Goal: Information Seeking & Learning: Learn about a topic

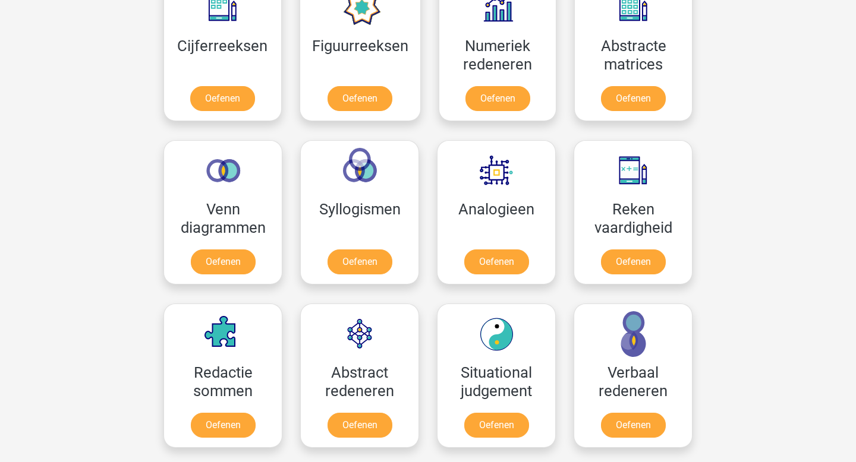
scroll to position [582, 0]
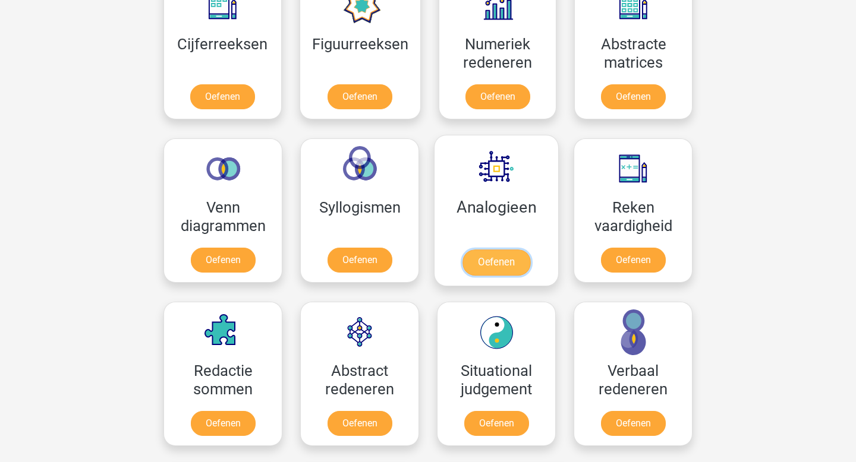
click at [479, 257] on link "Oefenen" at bounding box center [496, 263] width 68 height 26
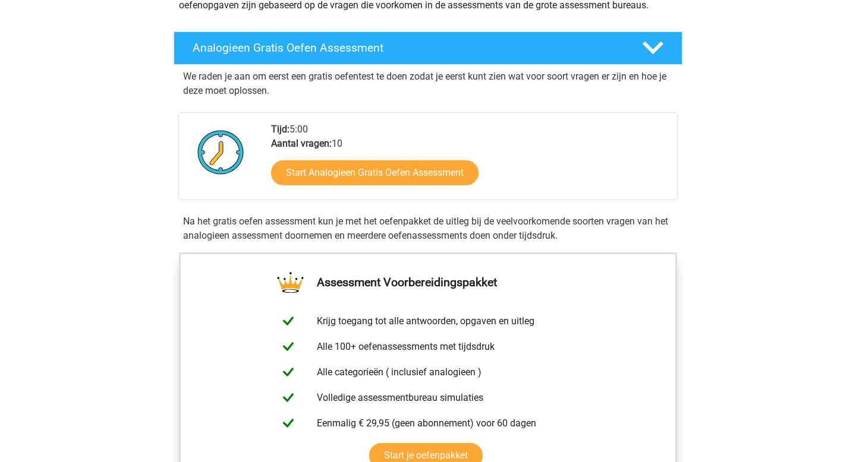
scroll to position [167, 0]
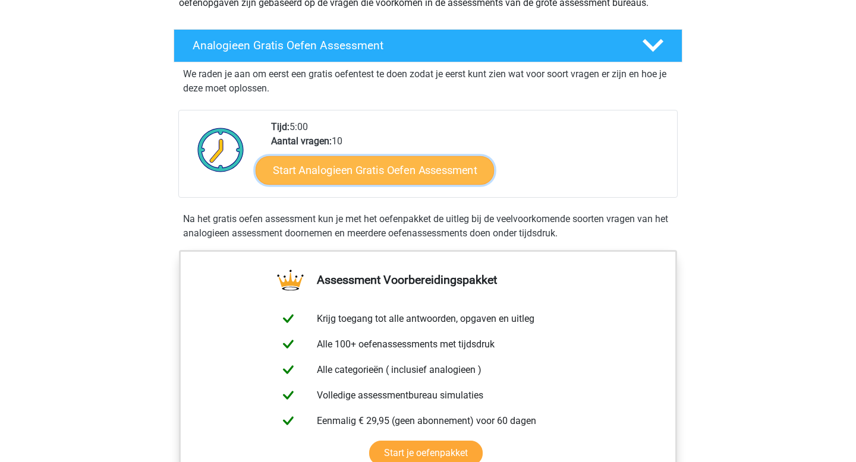
click at [388, 164] on link "Start Analogieen Gratis Oefen Assessment" at bounding box center [375, 170] width 238 height 29
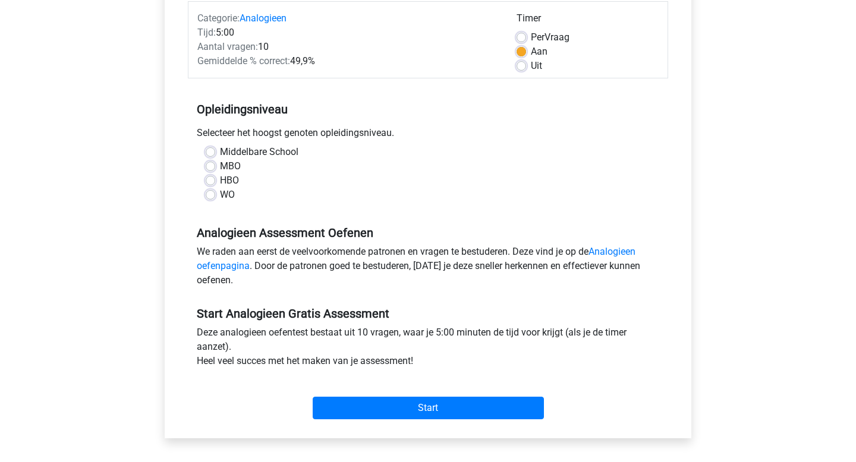
scroll to position [164, 0]
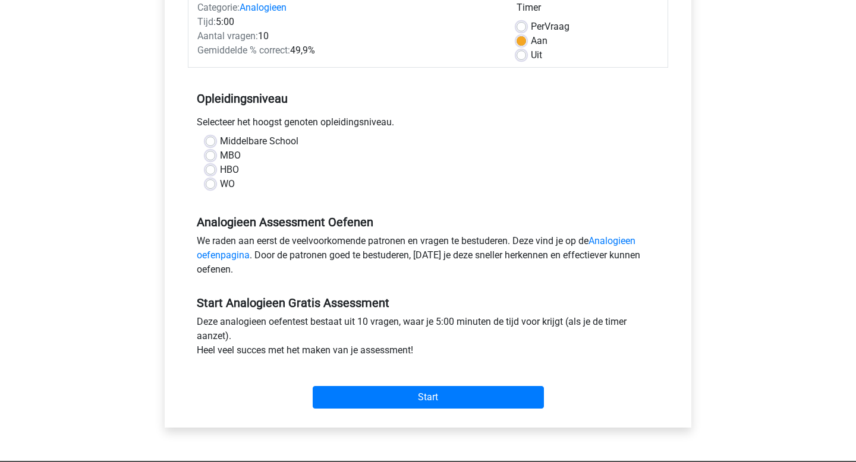
click at [220, 181] on label "WO" at bounding box center [227, 184] width 15 height 14
click at [210, 181] on input "WO" at bounding box center [211, 183] width 10 height 12
radio input "true"
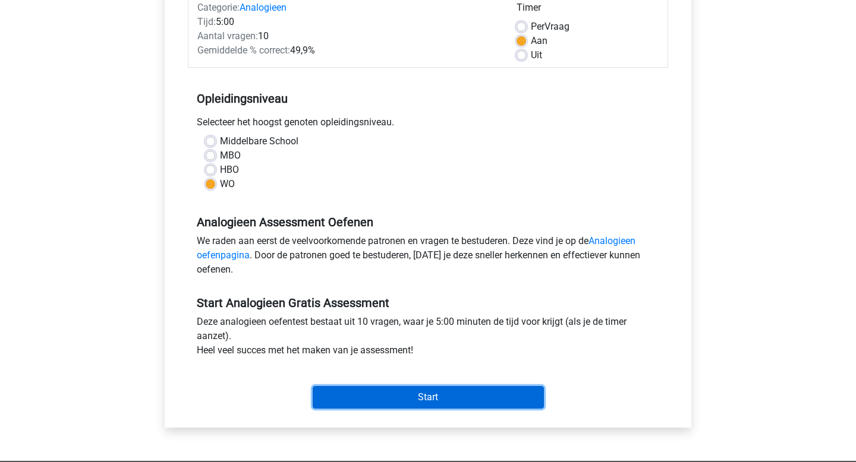
click at [339, 395] on input "Start" at bounding box center [428, 397] width 231 height 23
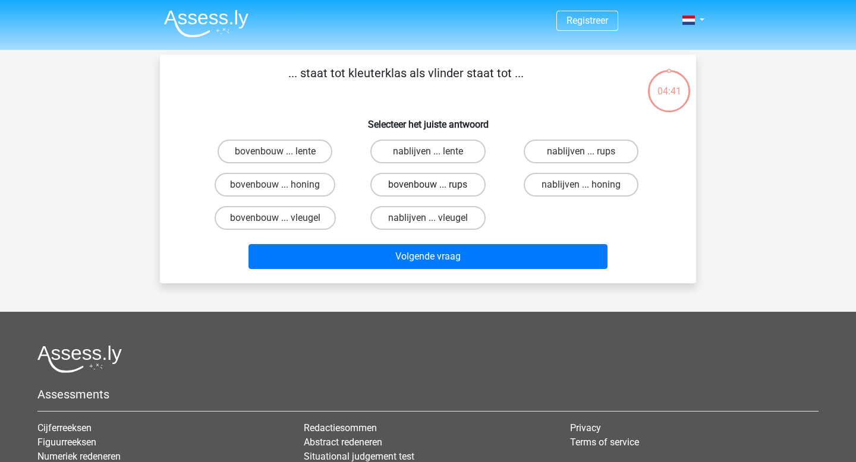
click at [436, 189] on label "bovenbouw ... rups" at bounding box center [427, 185] width 115 height 24
click at [436, 189] on input "bovenbouw ... rups" at bounding box center [432, 189] width 8 height 8
radio input "true"
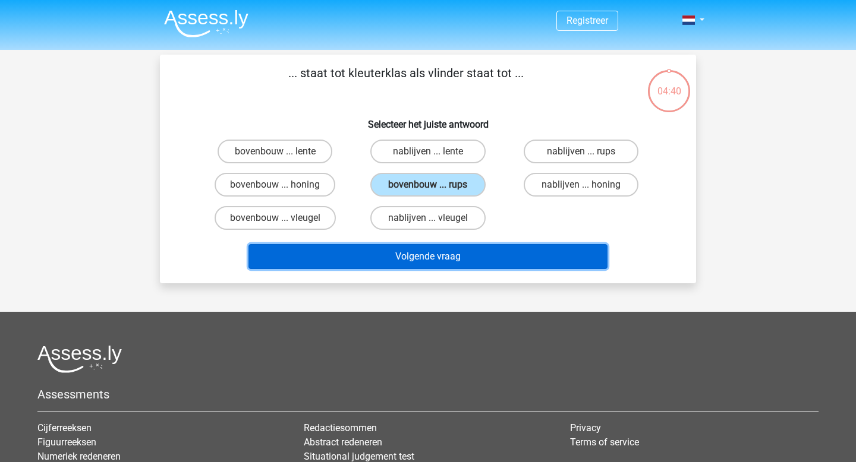
click at [436, 258] on button "Volgende vraag" at bounding box center [428, 256] width 360 height 25
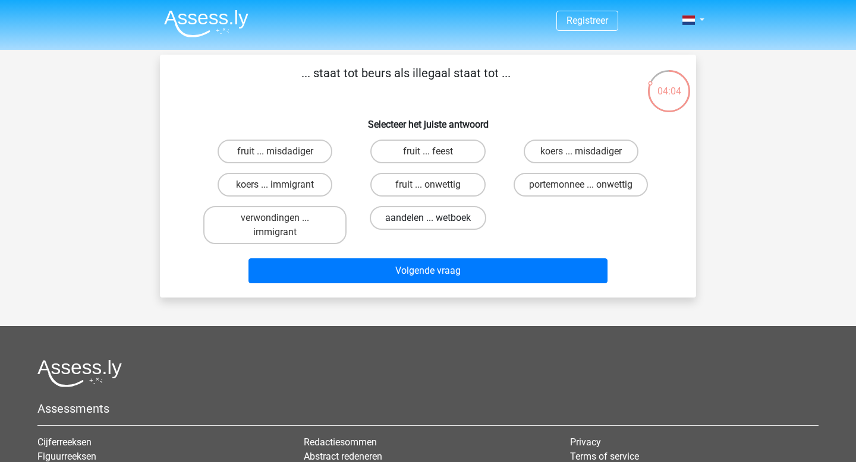
click at [401, 220] on label "aandelen ... wetboek" at bounding box center [428, 218] width 116 height 24
click at [428, 220] on input "aandelen ... wetboek" at bounding box center [432, 222] width 8 height 8
radio input "true"
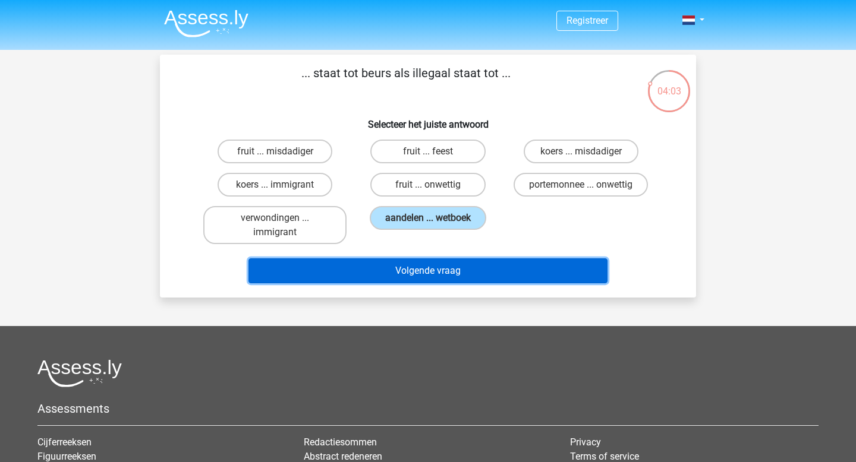
click at [398, 278] on button "Volgende vraag" at bounding box center [428, 270] width 360 height 25
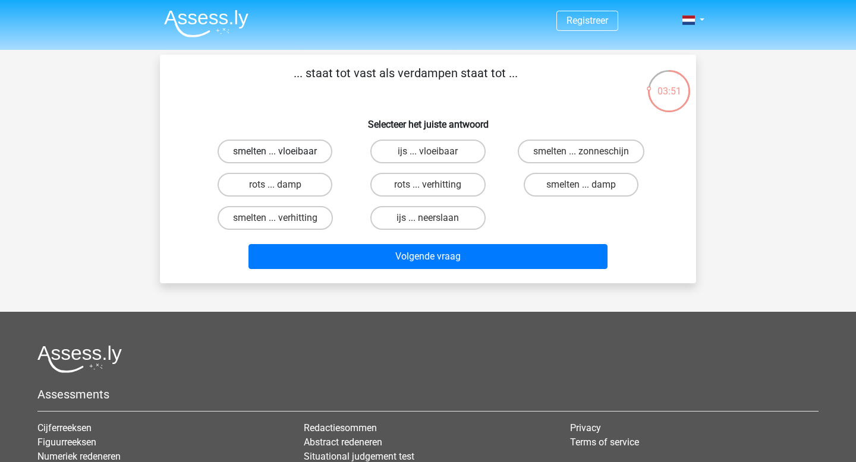
click at [300, 152] on label "smelten ... vloeibaar" at bounding box center [274, 152] width 115 height 24
click at [283, 152] on input "smelten ... vloeibaar" at bounding box center [279, 156] width 8 height 8
radio input "true"
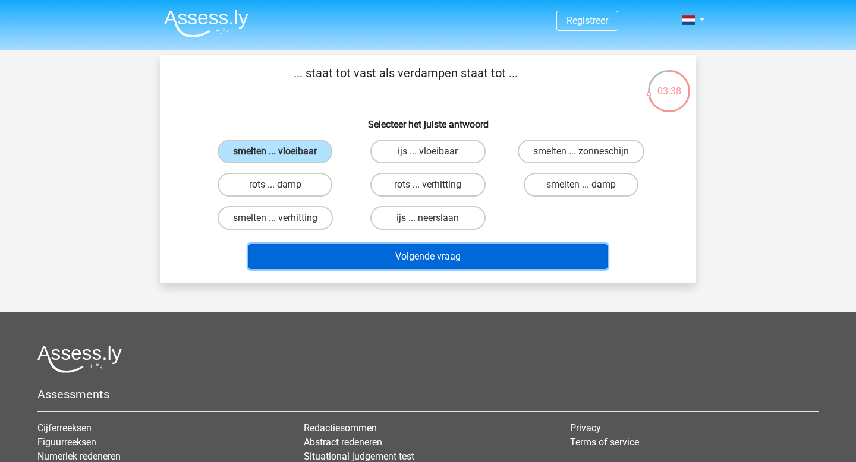
click at [324, 246] on button "Volgende vraag" at bounding box center [428, 256] width 360 height 25
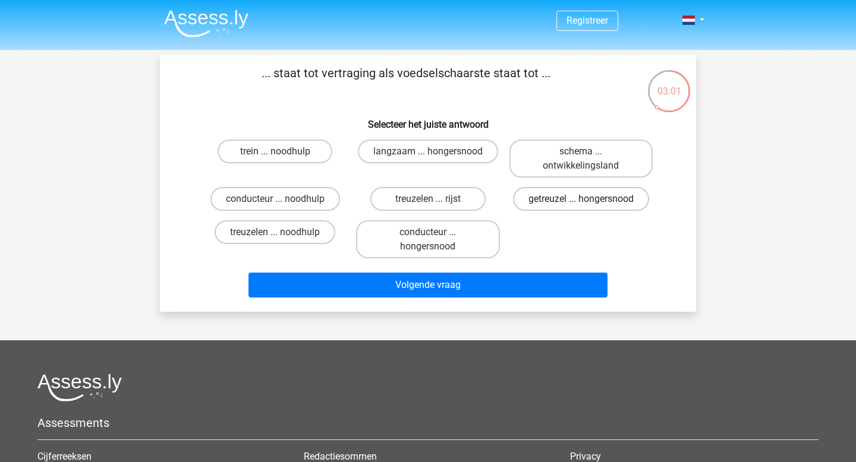
click at [534, 203] on label "getreuzel ... hongersnood" at bounding box center [581, 199] width 136 height 24
click at [581, 203] on input "getreuzel ... hongersnood" at bounding box center [585, 203] width 8 height 8
radio input "true"
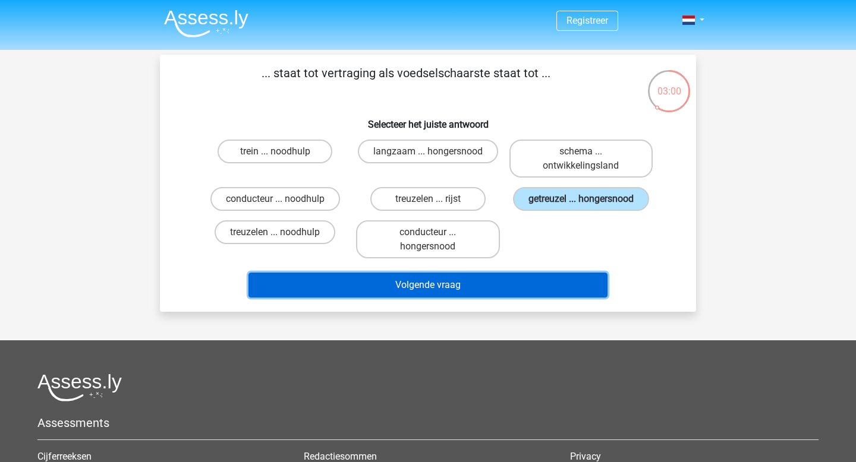
click at [476, 288] on button "Volgende vraag" at bounding box center [428, 285] width 360 height 25
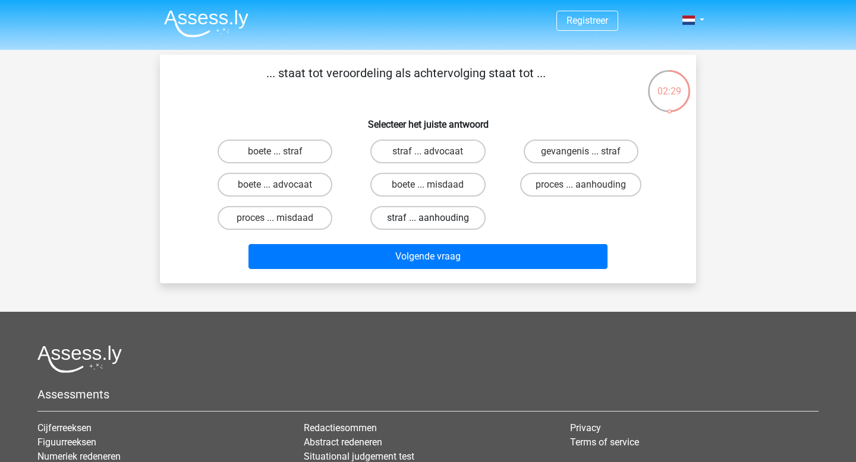
click at [380, 219] on label "straf ... aanhouding" at bounding box center [427, 218] width 115 height 24
click at [428, 219] on input "straf ... aanhouding" at bounding box center [432, 222] width 8 height 8
radio input "true"
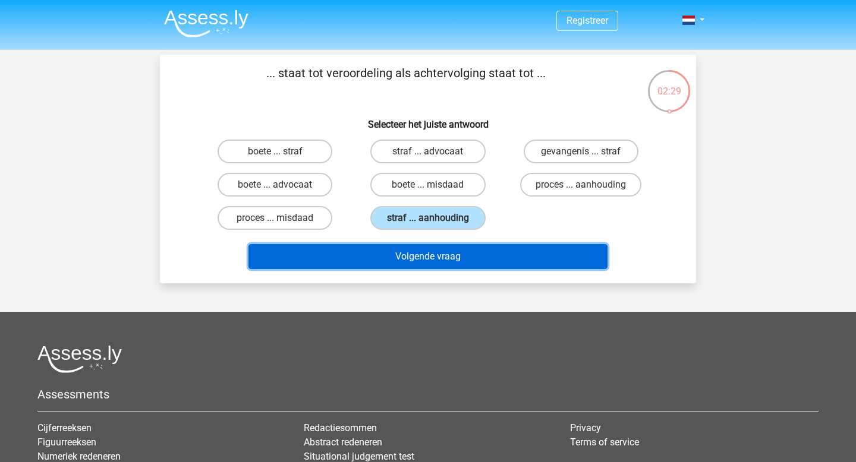
click at [393, 247] on button "Volgende vraag" at bounding box center [428, 256] width 360 height 25
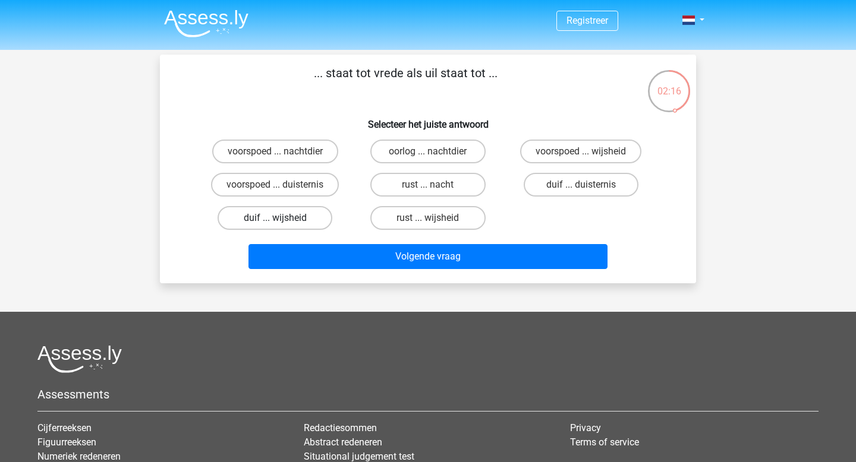
click at [302, 216] on label "duif ... wijsheid" at bounding box center [274, 218] width 115 height 24
click at [283, 218] on input "duif ... wijsheid" at bounding box center [279, 222] width 8 height 8
radio input "true"
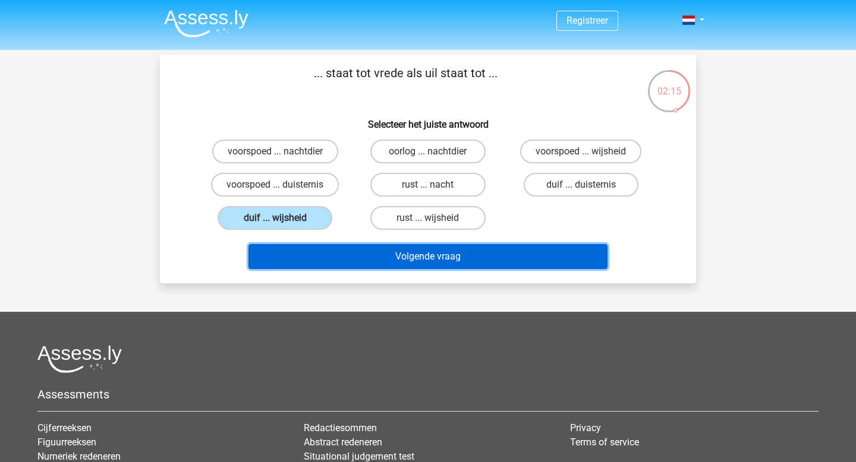
click at [345, 249] on button "Volgende vraag" at bounding box center [428, 256] width 360 height 25
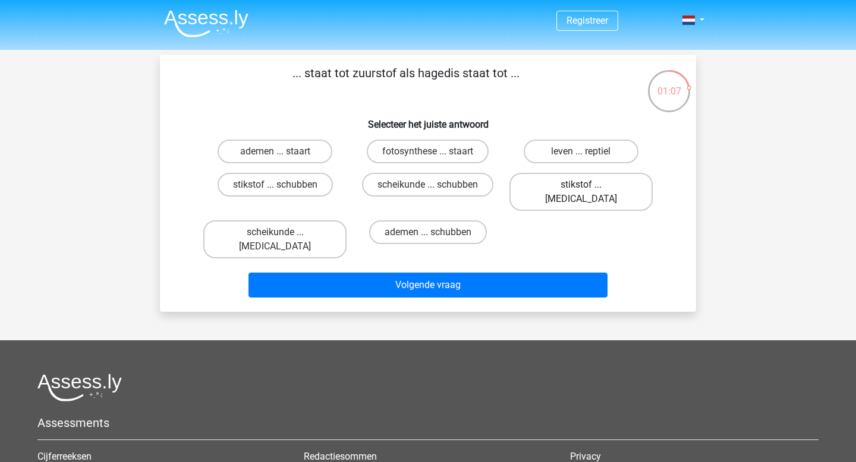
click at [571, 190] on label "stikstof ... krokodil" at bounding box center [580, 192] width 143 height 38
click at [581, 190] on input "stikstof ... krokodil" at bounding box center [585, 189] width 8 height 8
radio input "true"
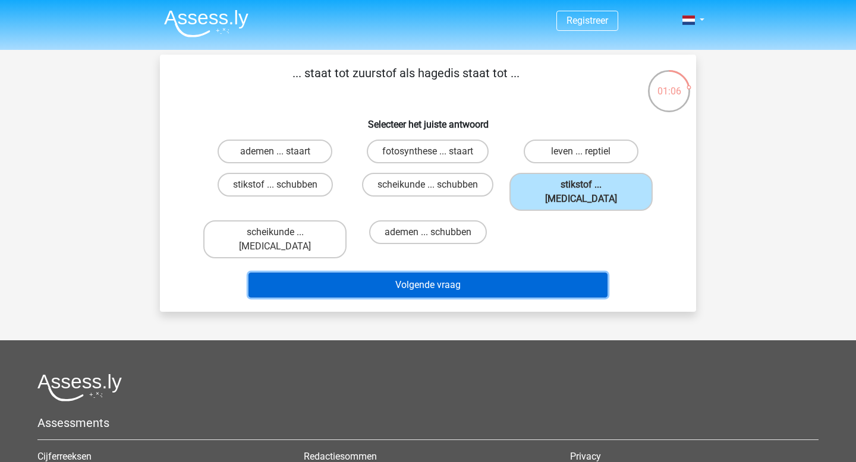
click at [522, 273] on button "Volgende vraag" at bounding box center [428, 285] width 360 height 25
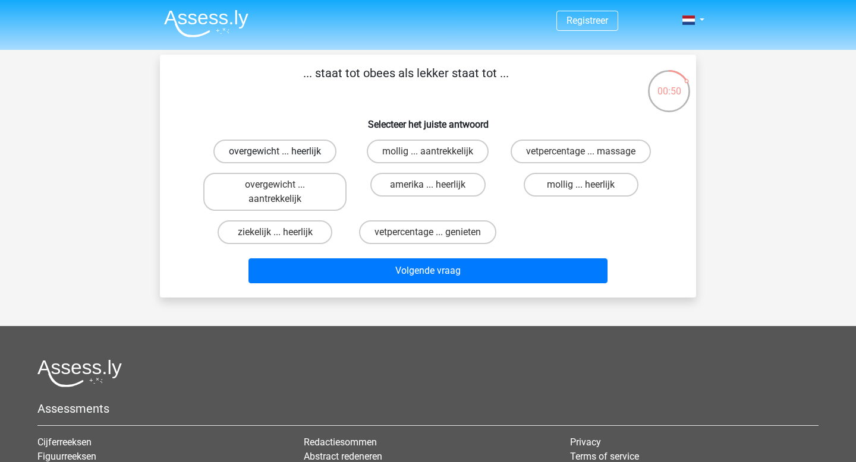
click at [300, 155] on label "overgewicht ... heerlijk" at bounding box center [274, 152] width 123 height 24
click at [283, 155] on input "overgewicht ... heerlijk" at bounding box center [279, 156] width 8 height 8
radio input "true"
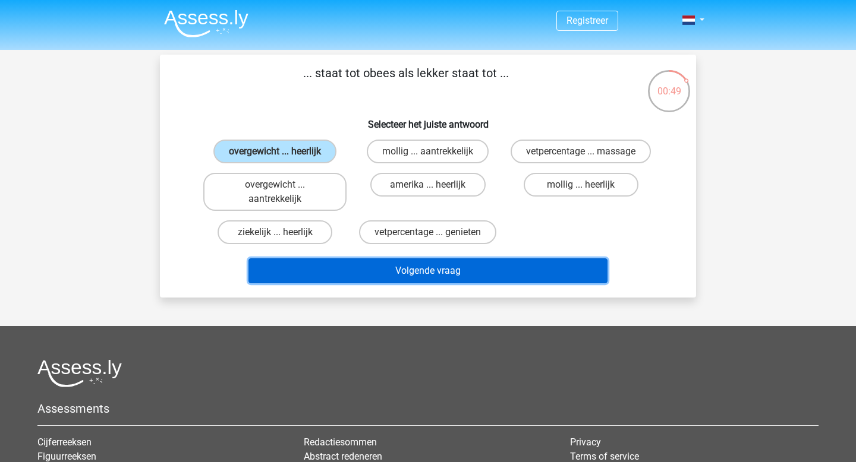
click at [364, 269] on button "Volgende vraag" at bounding box center [428, 270] width 360 height 25
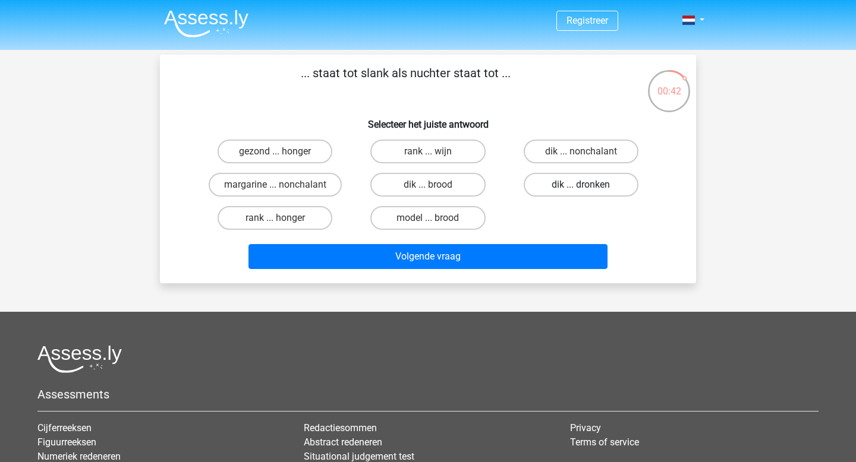
click at [596, 192] on label "dik ... dronken" at bounding box center [581, 185] width 115 height 24
click at [588, 192] on input "dik ... dronken" at bounding box center [585, 189] width 8 height 8
radio input "true"
click at [518, 280] on div "... staat tot slank als nuchter staat tot ... Selecteer het juiste antwoord gez…" at bounding box center [428, 169] width 536 height 229
click at [518, 270] on div "Volgende vraag" at bounding box center [427, 259] width 459 height 30
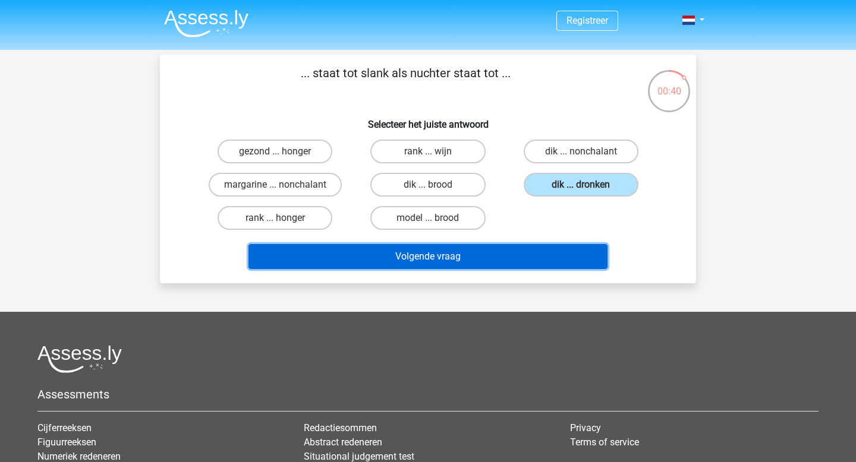
click at [475, 257] on button "Volgende vraag" at bounding box center [428, 256] width 360 height 25
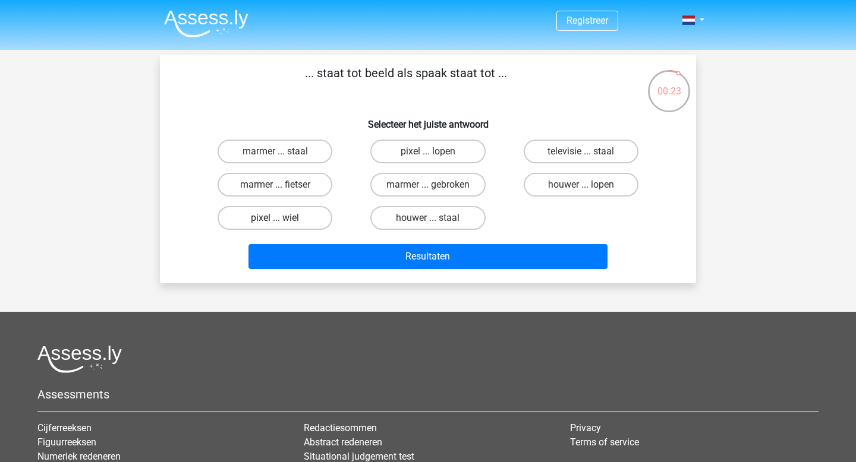
click at [307, 215] on label "pixel ... wiel" at bounding box center [274, 218] width 115 height 24
click at [283, 218] on input "pixel ... wiel" at bounding box center [279, 222] width 8 height 8
radio input "true"
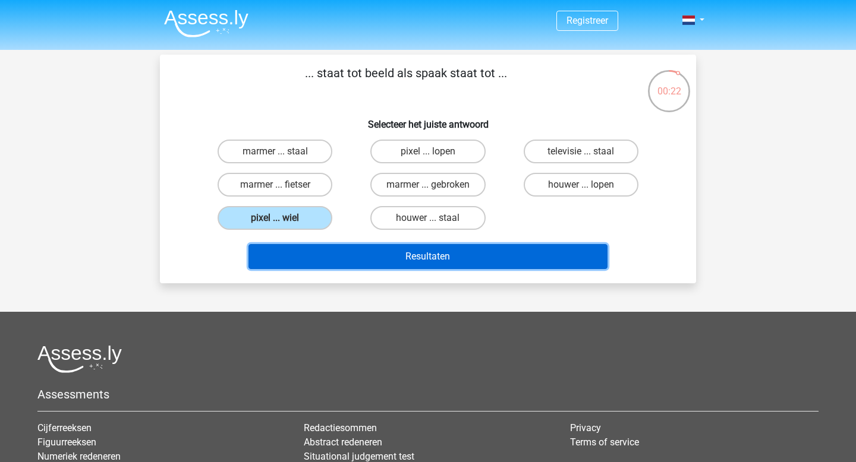
click at [329, 261] on button "Resultaten" at bounding box center [428, 256] width 360 height 25
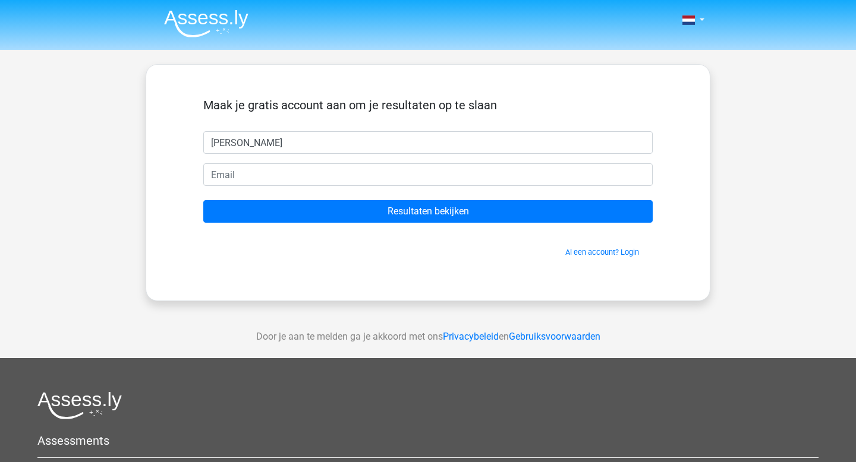
type input "fleur heikens"
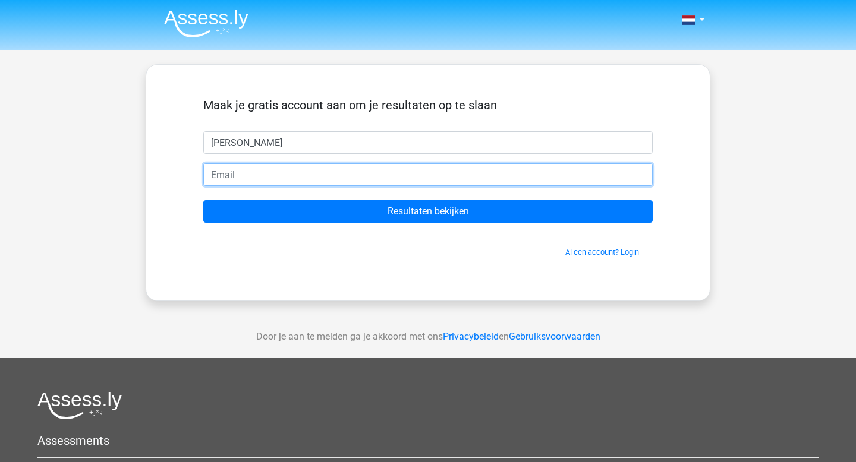
click at [242, 176] on input "email" at bounding box center [427, 174] width 449 height 23
type input "f.heikens123@gmail.com"
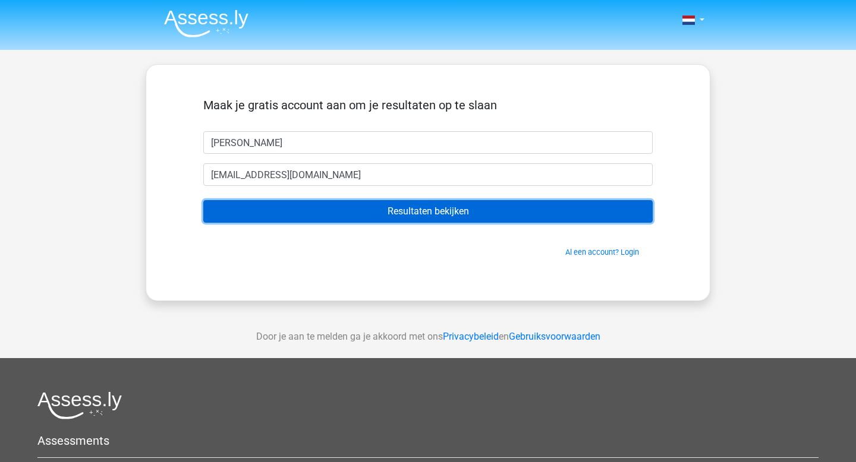
click at [322, 217] on input "Resultaten bekijken" at bounding box center [427, 211] width 449 height 23
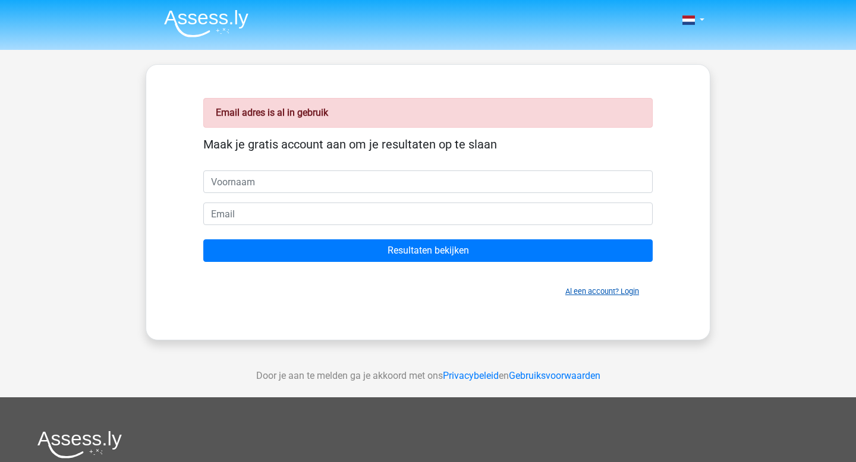
click at [576, 292] on link "Al een account? Login" at bounding box center [602, 291] width 74 height 9
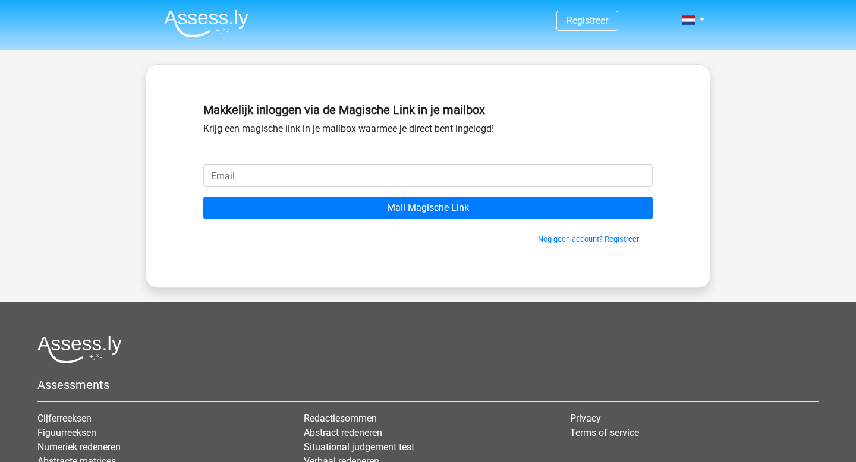
click at [241, 172] on input "email" at bounding box center [427, 176] width 449 height 23
type input "[EMAIL_ADDRESS][DOMAIN_NAME]"
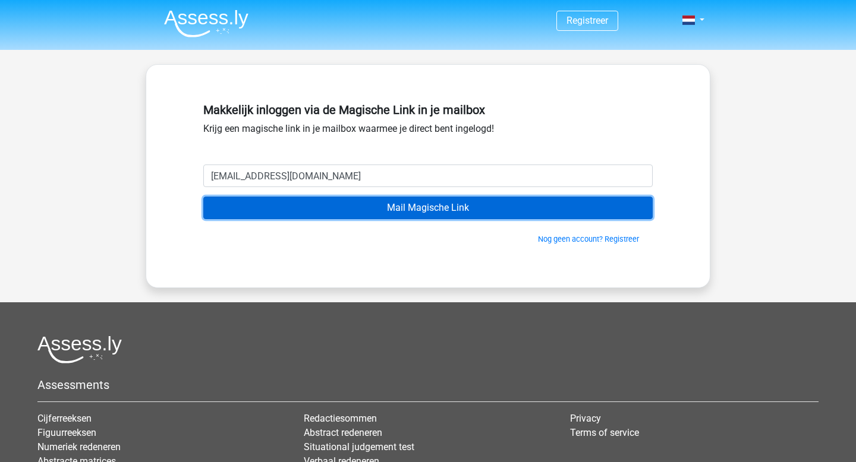
click at [270, 201] on input "Mail Magische Link" at bounding box center [427, 208] width 449 height 23
